Goal: Navigation & Orientation: Find specific page/section

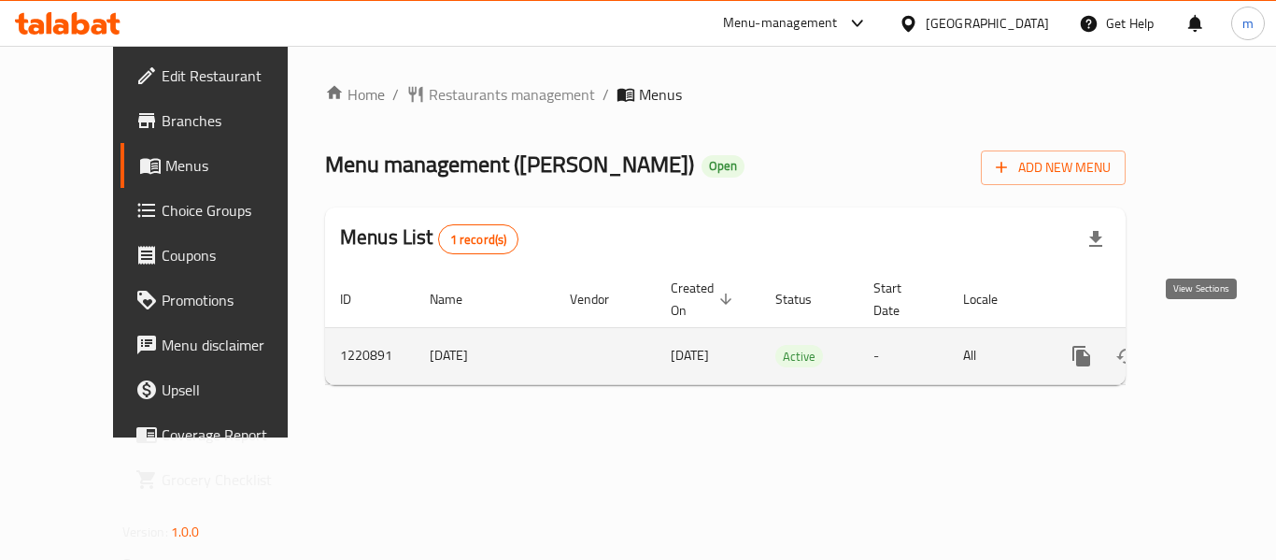
click at [1208, 348] on icon "enhanced table" at bounding box center [1216, 356] width 17 height 17
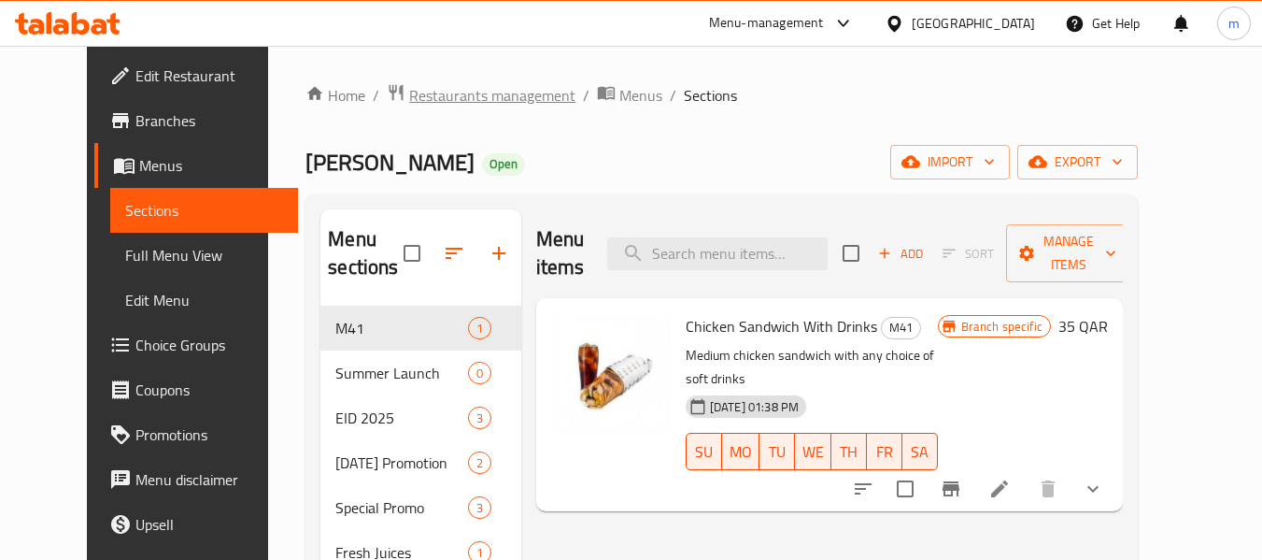
click at [434, 102] on span "Restaurants management" at bounding box center [492, 95] width 166 height 22
